Goal: Task Accomplishment & Management: Manage account settings

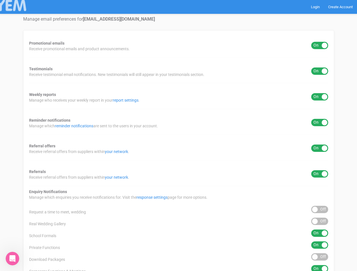
click at [178, 136] on div "Promotional emails ON OFF Receive promotional emails and product announcements.…" at bounding box center [178, 209] width 311 height 359
click at [319, 45] on div "ON OFF" at bounding box center [319, 45] width 17 height 7
click at [319, 71] on div "ON OFF" at bounding box center [319, 70] width 17 height 7
click at [319, 97] on div "ON OFF" at bounding box center [319, 96] width 17 height 7
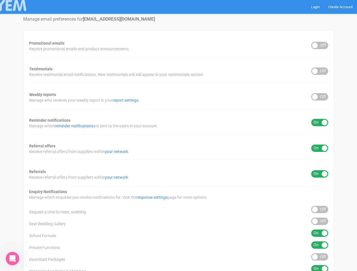
click at [319, 123] on div "ON OFF" at bounding box center [319, 122] width 17 height 7
click at [319, 148] on div "ON OFF" at bounding box center [319, 148] width 17 height 7
click at [319, 174] on div "ON OFF" at bounding box center [319, 173] width 17 height 7
click at [319, 210] on div "ON OFF" at bounding box center [319, 209] width 17 height 7
click at [319, 221] on div "ON OFF" at bounding box center [319, 221] width 17 height 7
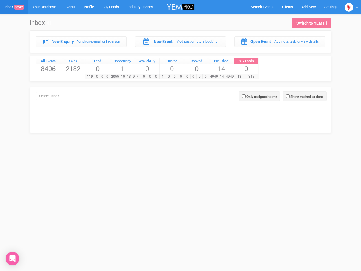
click at [181, 74] on div "4 0 0 0" at bounding box center [172, 77] width 25 height 6
click at [262, 7] on span "Search Events" at bounding box center [262, 7] width 23 height 4
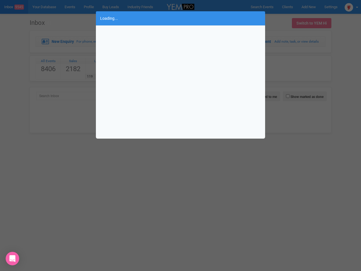
click at [309, 7] on div "Loading..." at bounding box center [180, 135] width 361 height 271
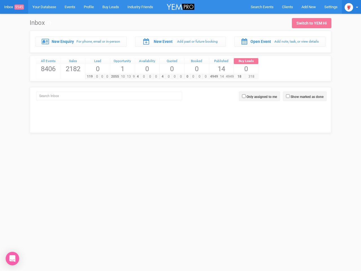
click at [352, 7] on img at bounding box center [349, 7] width 8 height 8
click at [305, 96] on label "Show marked as done" at bounding box center [307, 96] width 33 height 5
click at [290, 96] on input "Show marked as done" at bounding box center [288, 96] width 4 height 4
checkbox input "true"
click at [260, 96] on label "Only assigned to me" at bounding box center [262, 96] width 30 height 5
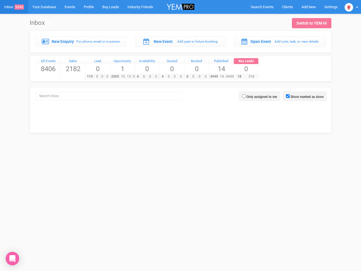
click at [246, 96] on input "Only assigned to me" at bounding box center [244, 96] width 4 height 4
checkbox input "true"
click at [12, 259] on icon "Open Intercom Messenger" at bounding box center [13, 258] width 6 height 7
